Goal: Transaction & Acquisition: Purchase product/service

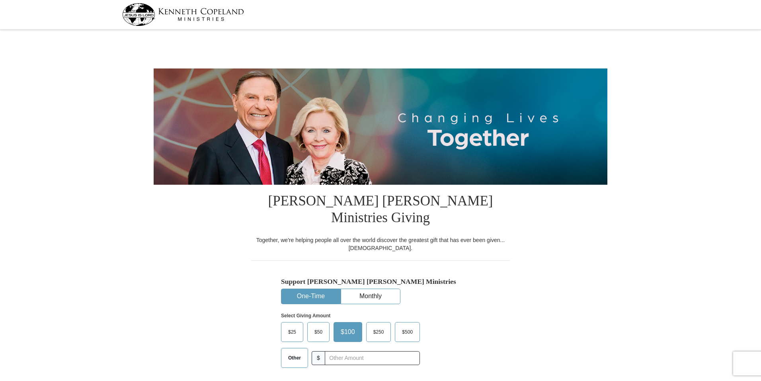
select select "IL"
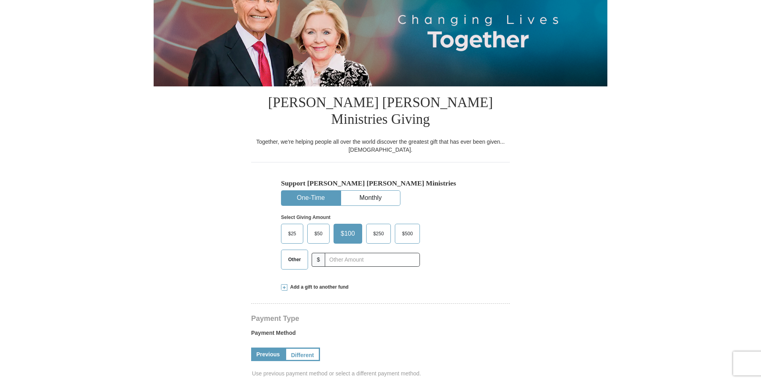
scroll to position [119, 0]
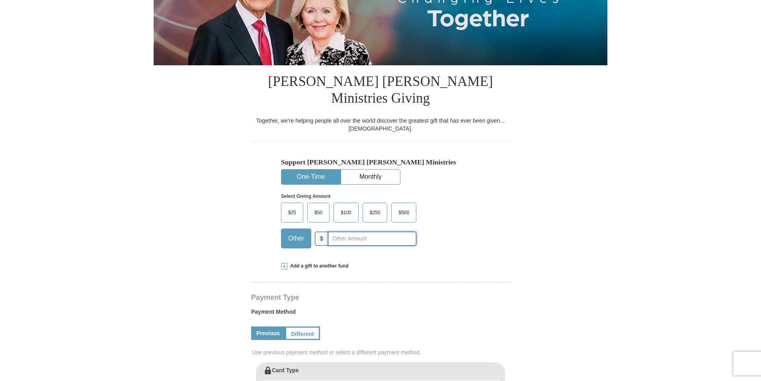
click at [348, 232] on input "text" at bounding box center [372, 239] width 88 height 14
type input "20.00"
click at [383, 307] on label "Payment Method" at bounding box center [380, 313] width 259 height 12
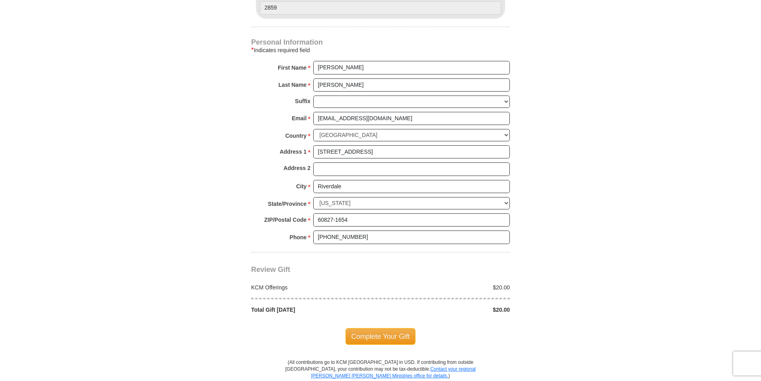
scroll to position [557, 0]
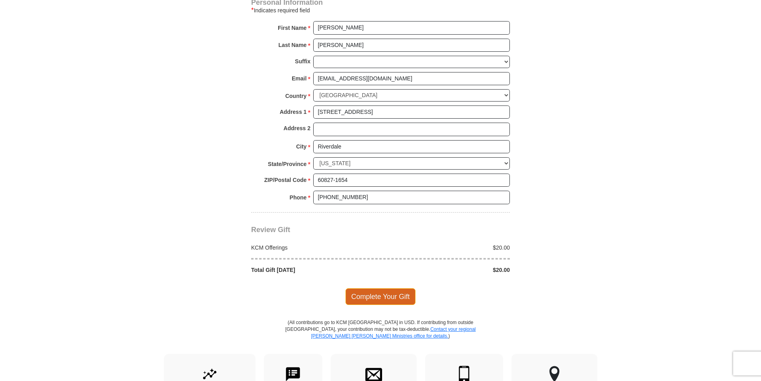
click at [407, 288] on span "Complete Your Gift" at bounding box center [380, 296] width 70 height 17
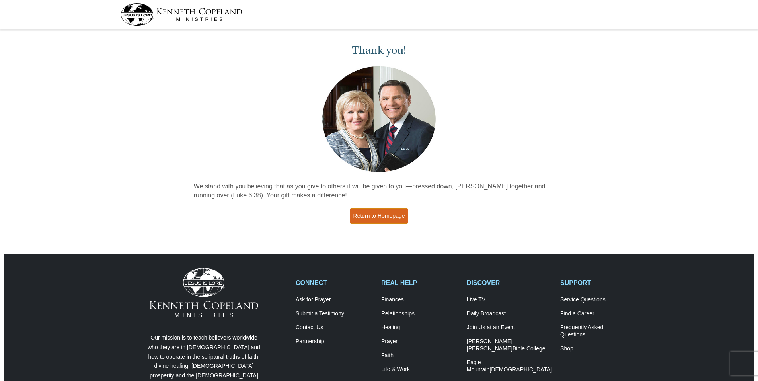
click at [398, 215] on link "Return to Homepage" at bounding box center [379, 216] width 59 height 16
